Goal: Task Accomplishment & Management: Complete application form

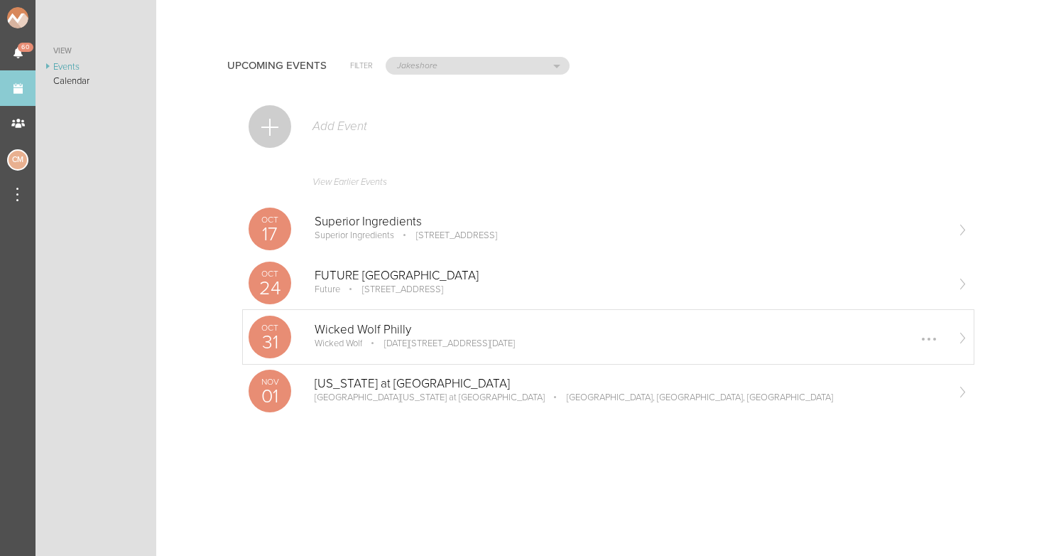
click at [340, 329] on p "Wicked Wolf Philly" at bounding box center [630, 330] width 631 height 14
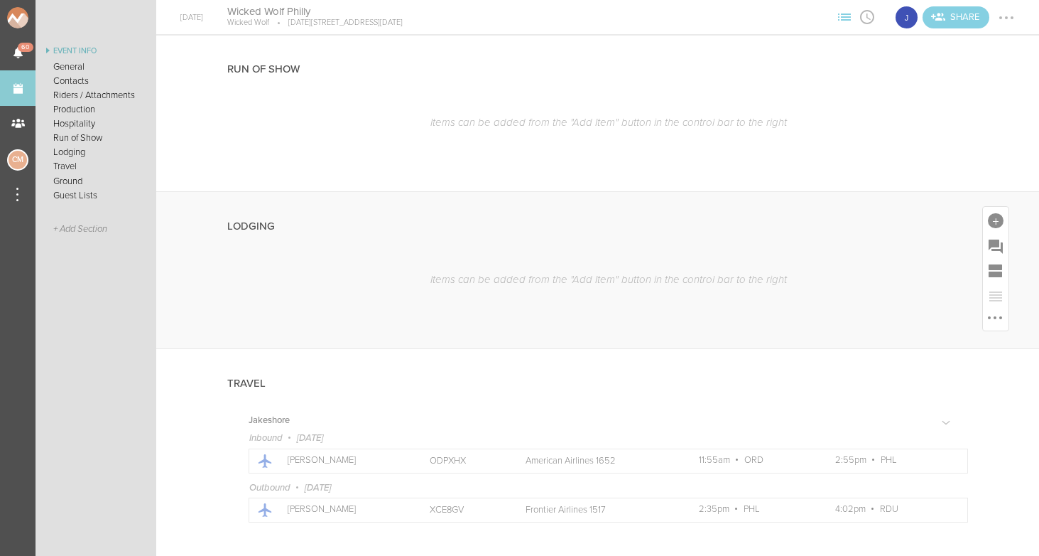
scroll to position [1024, 0]
click at [989, 222] on div at bounding box center [996, 225] width 16 height 16
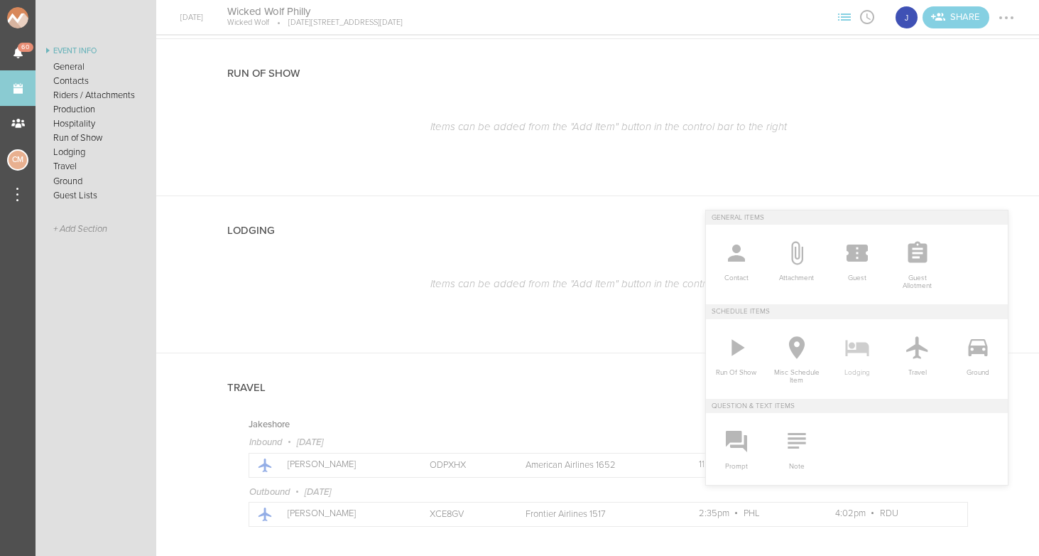
click at [862, 358] on icon at bounding box center [857, 347] width 28 height 28
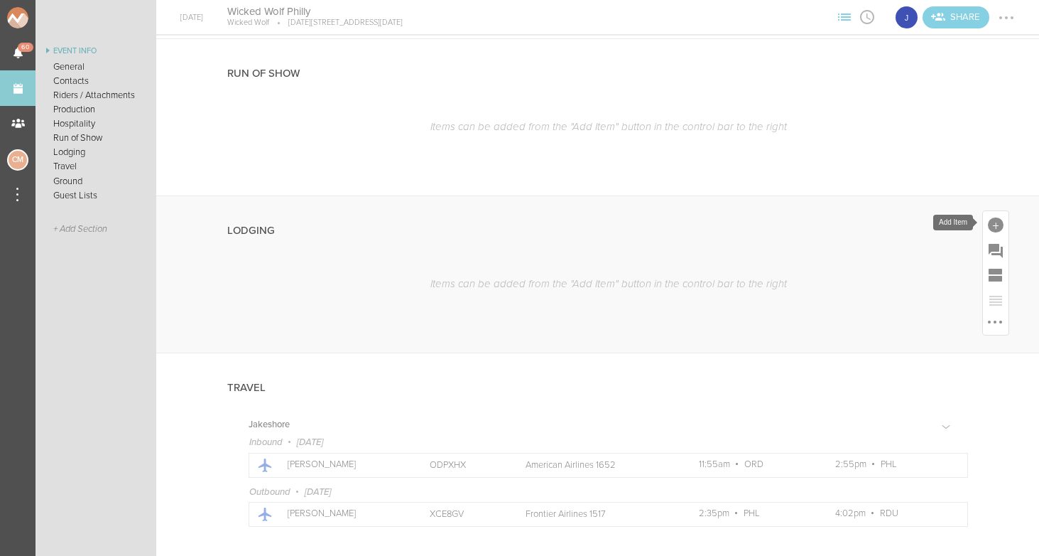
click at [997, 225] on div at bounding box center [996, 225] width 16 height 16
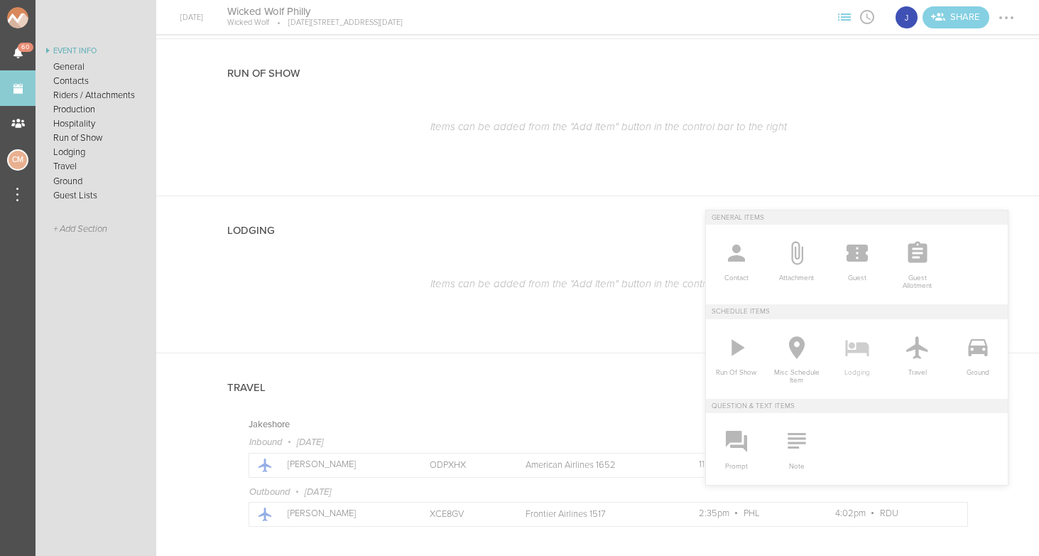
click at [862, 354] on icon at bounding box center [857, 347] width 28 height 28
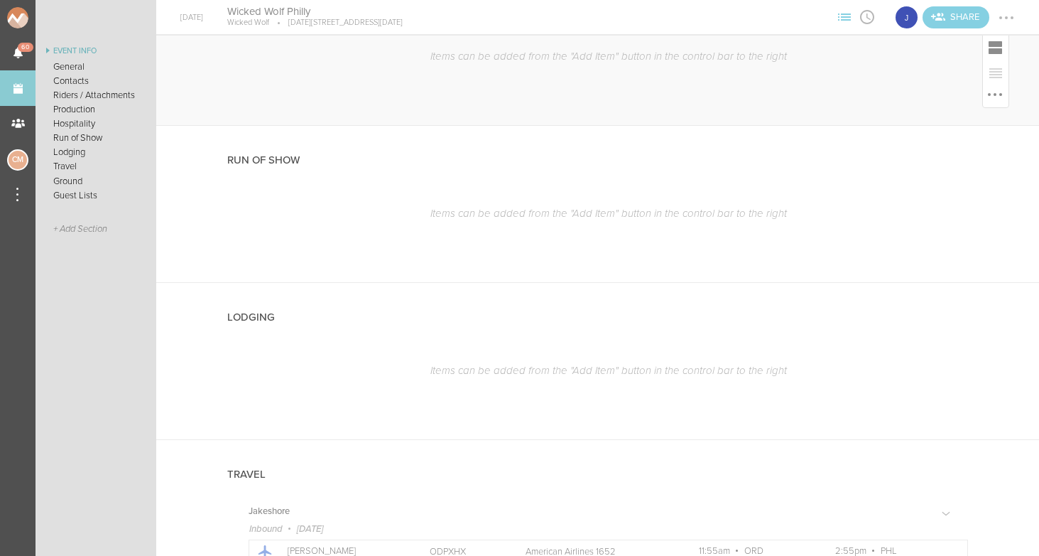
scroll to position [949, 0]
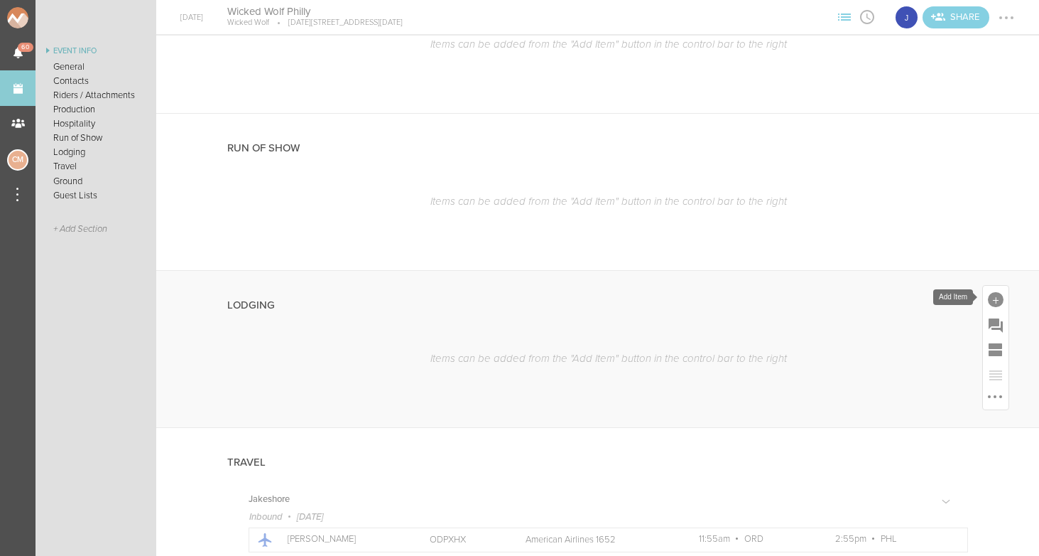
click at [991, 301] on div at bounding box center [996, 300] width 16 height 16
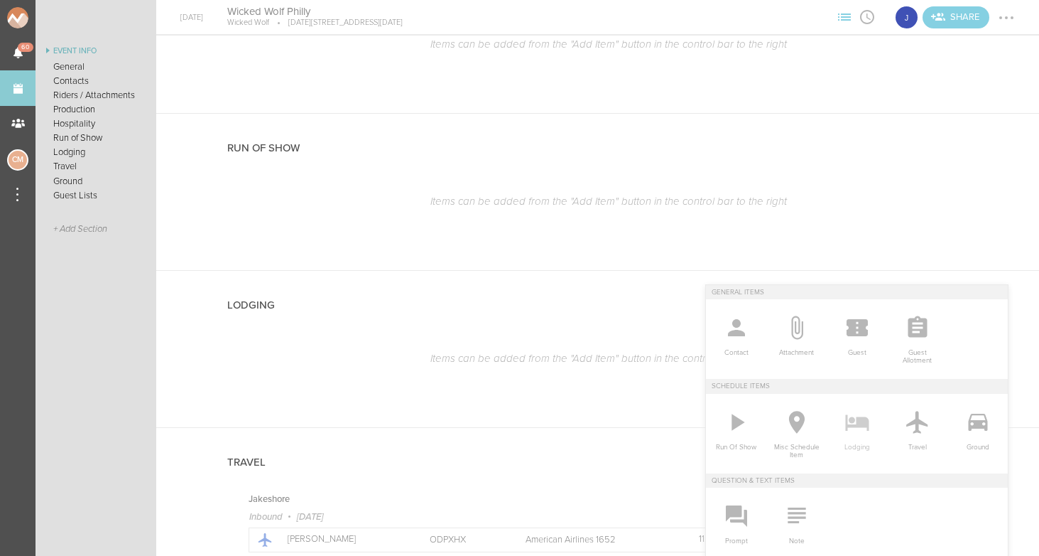
click at [855, 421] on icon at bounding box center [857, 422] width 28 height 28
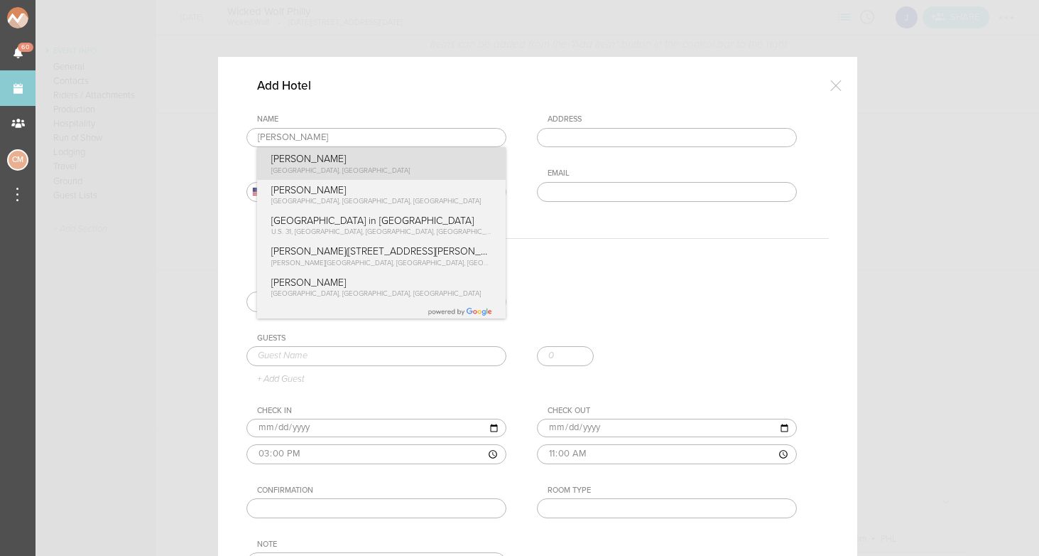
type input "[PERSON_NAME]"
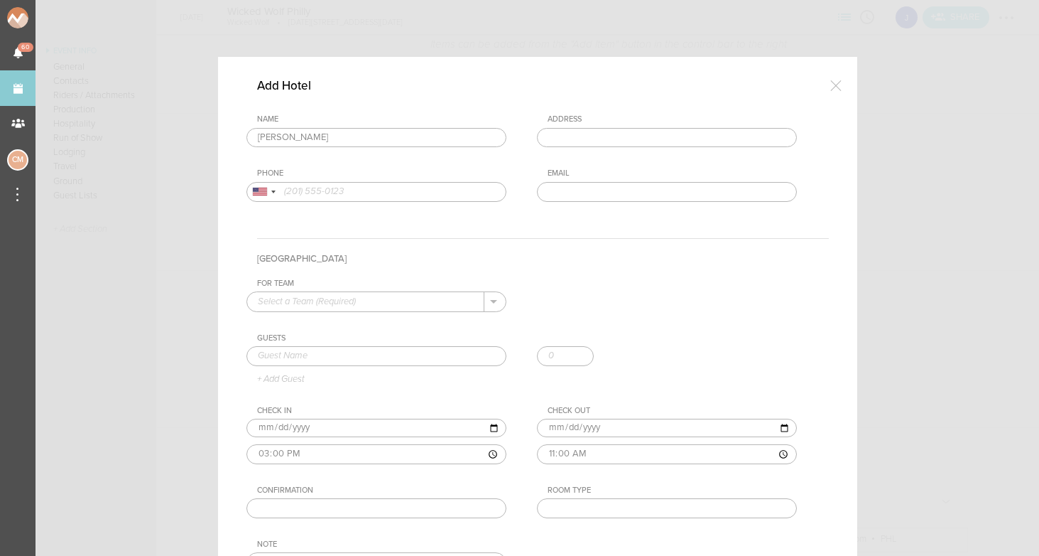
click at [414, 163] on div "Name [GEOGRAPHIC_DATA] [GEOGRAPHIC_DATA] [GEOGRAPHIC_DATA], [GEOGRAPHIC_DATA] […" at bounding box center [538, 168] width 583 height 109
type input "[STREET_ADDRESS]"
type input "[PHONE_NUMBER]"
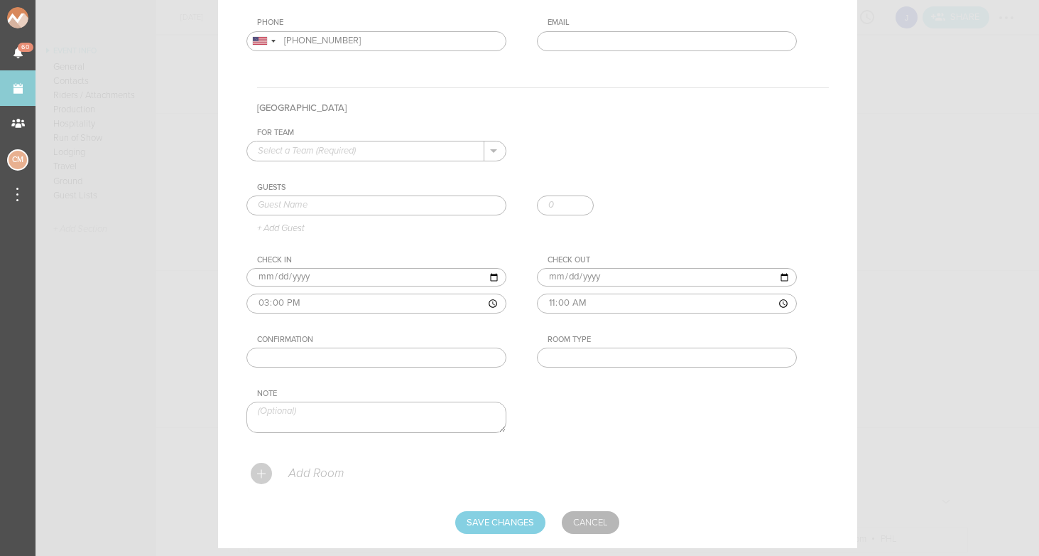
scroll to position [153, 0]
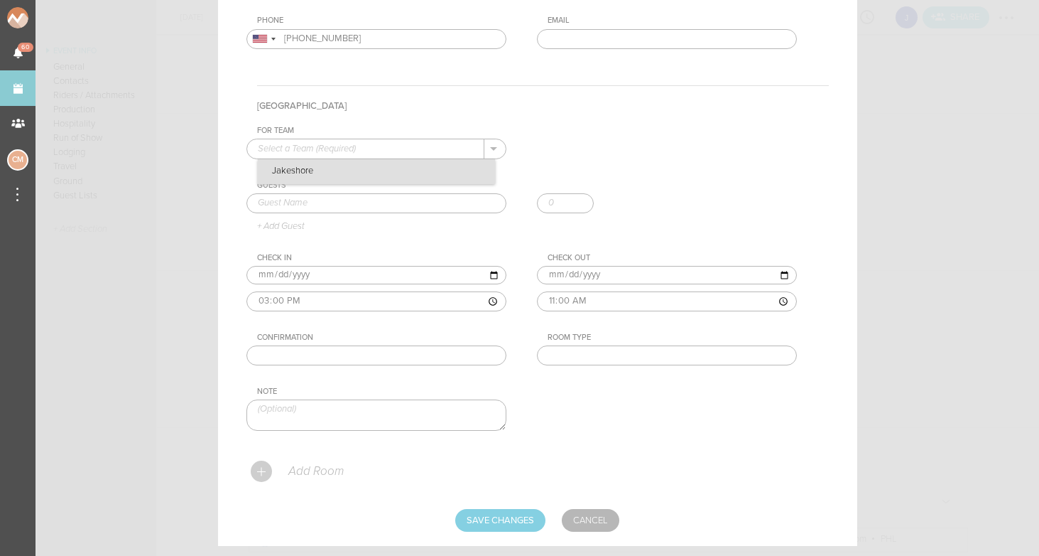
click at [344, 165] on p "Jakeshore" at bounding box center [376, 171] width 237 height 24
type input "Jakeshore"
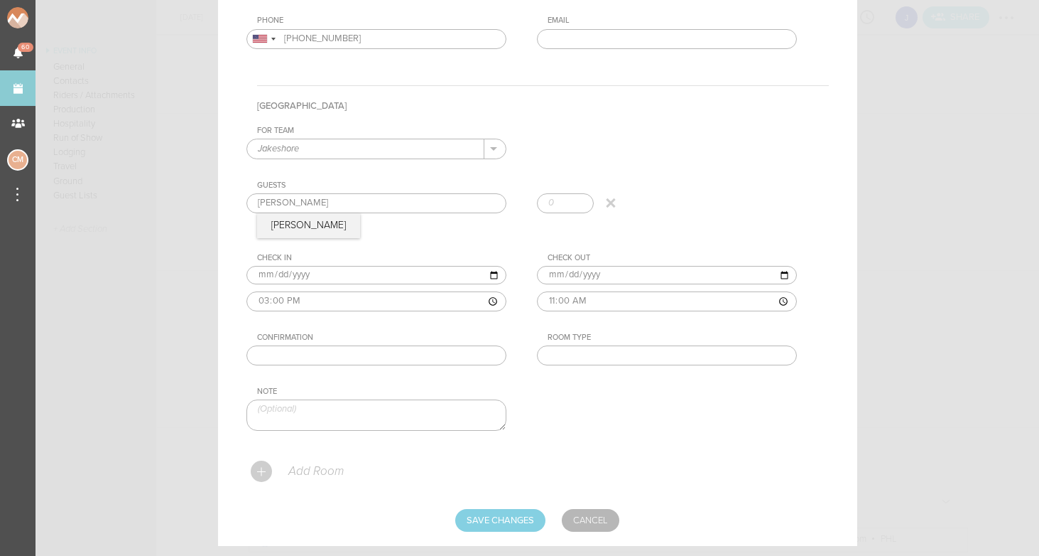
type input "[PERSON_NAME]"
click at [418, 227] on div "+ Add Guest" at bounding box center [538, 225] width 583 height 11
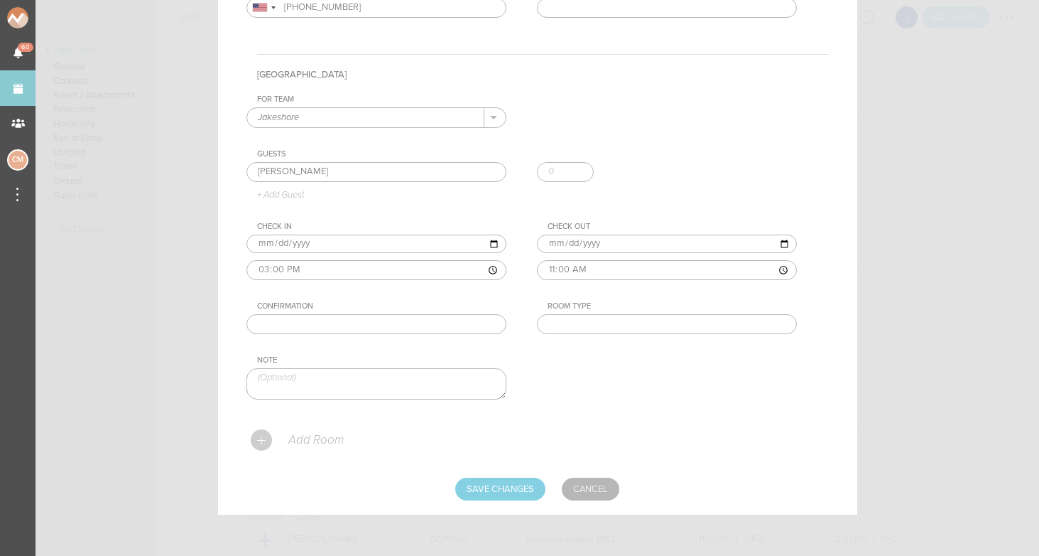
scroll to position [183, 0]
click at [362, 327] on input "text" at bounding box center [377, 325] width 260 height 20
paste input "1018781201"
type input "1018781201"
click at [602, 330] on input "text" at bounding box center [667, 325] width 260 height 20
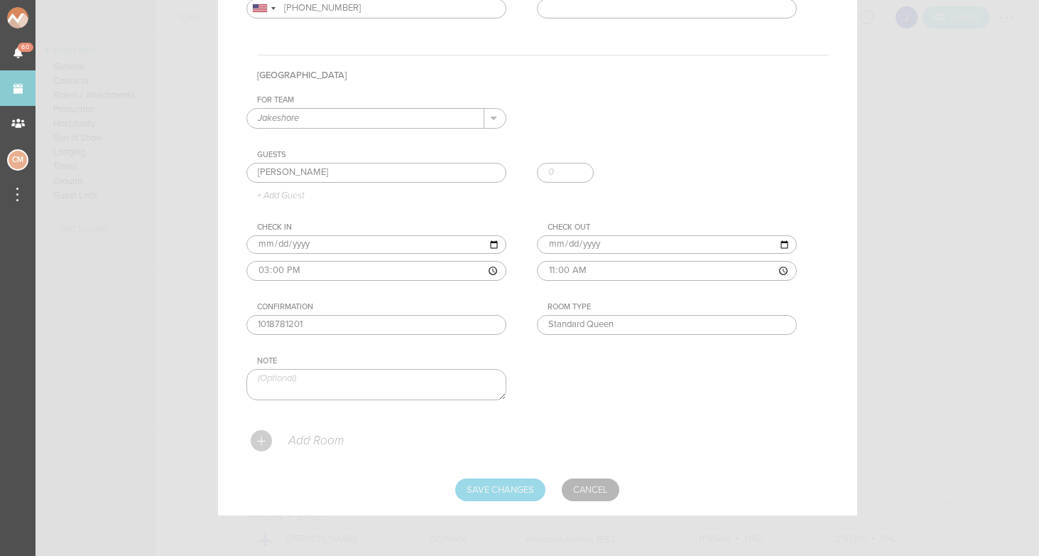
type input "Standard Queen"
click at [486, 482] on input "Save Changes" at bounding box center [500, 489] width 90 height 23
type input "Saving..."
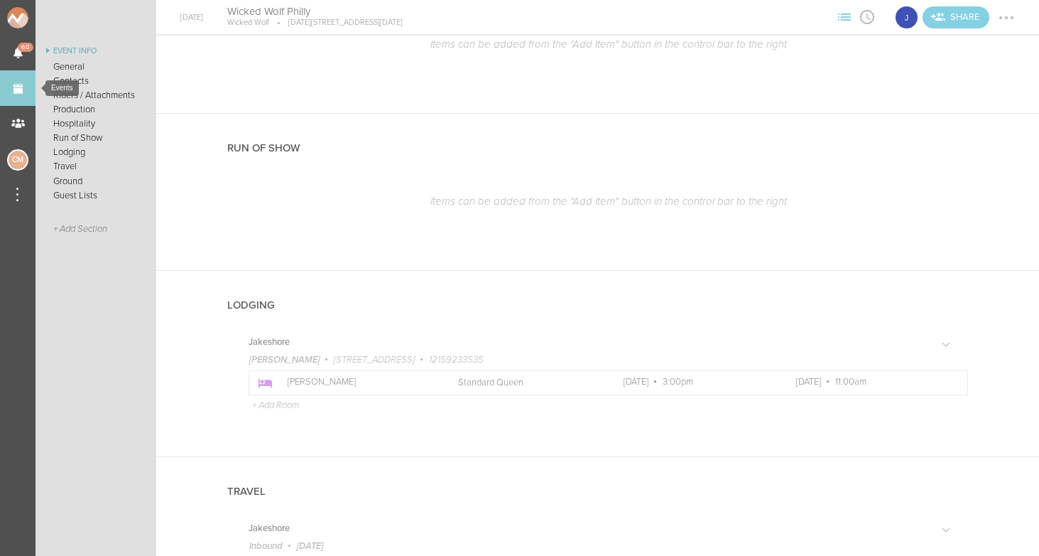
click at [19, 83] on link "Events" at bounding box center [18, 88] width 36 height 36
